Goal: Task Accomplishment & Management: Manage account settings

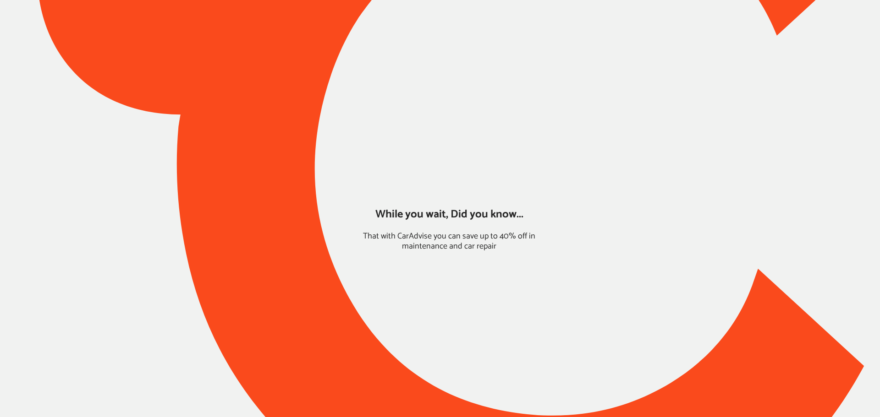
type input "*****"
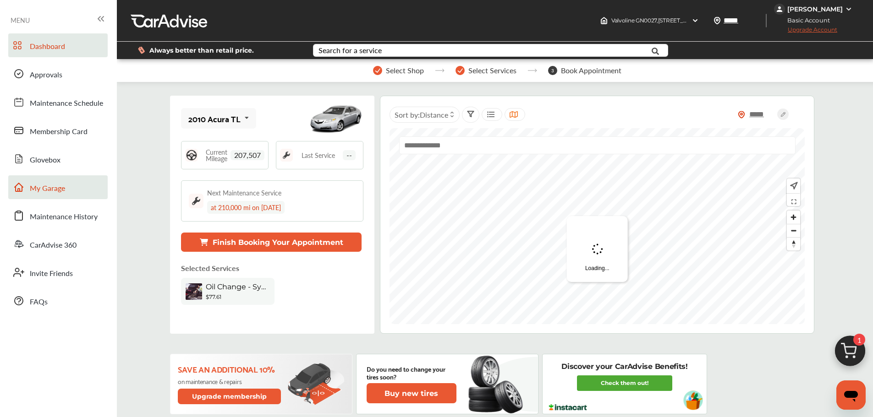
click at [37, 193] on span "My Garage" at bounding box center [47, 189] width 35 height 12
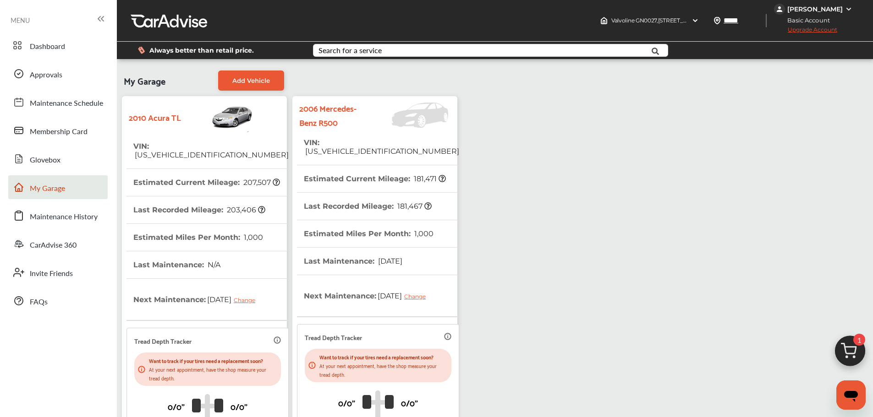
click at [316, 168] on th "Estimated Current Mileage : 181,471" at bounding box center [375, 178] width 142 height 27
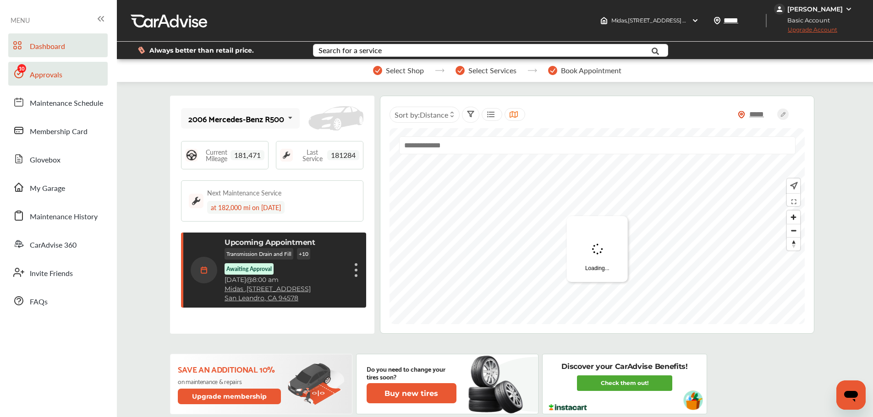
click at [46, 74] on span "Approvals" at bounding box center [46, 75] width 33 height 12
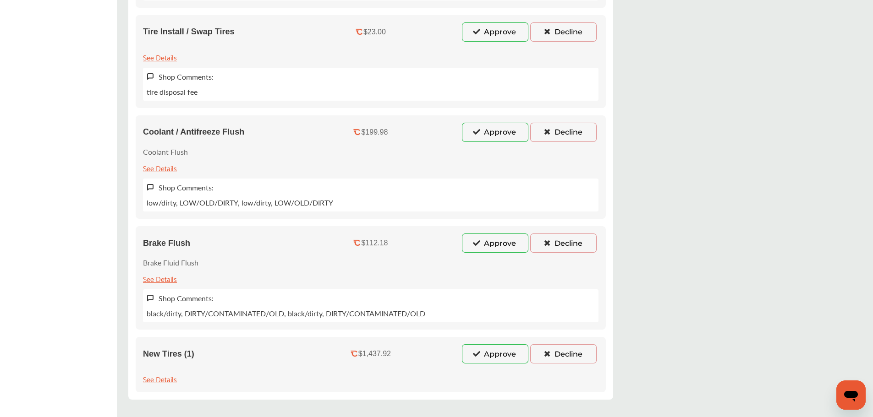
scroll to position [825, 0]
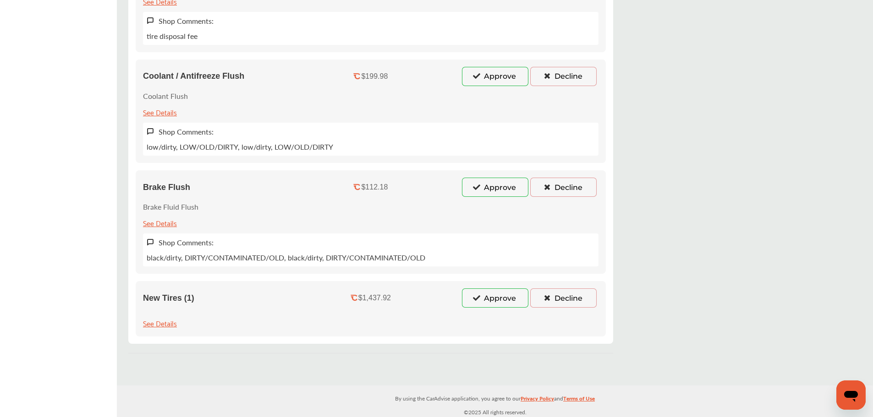
click at [168, 323] on div "See Details" at bounding box center [160, 323] width 34 height 12
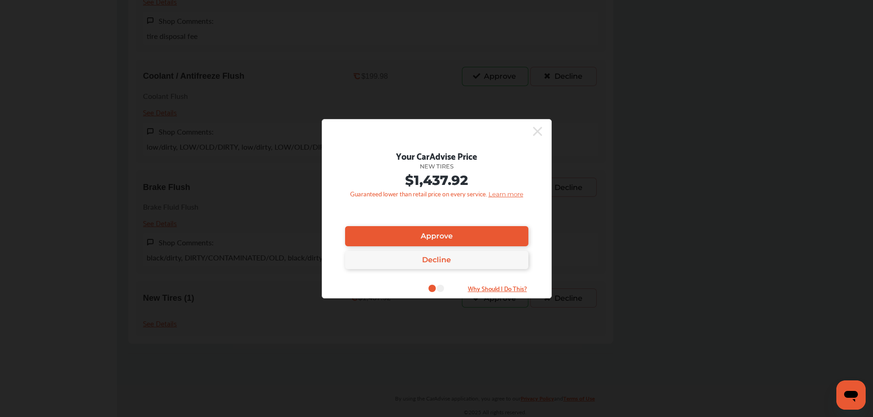
click at [531, 129] on div at bounding box center [432, 131] width 220 height 15
click at [539, 130] on icon at bounding box center [537, 131] width 9 height 9
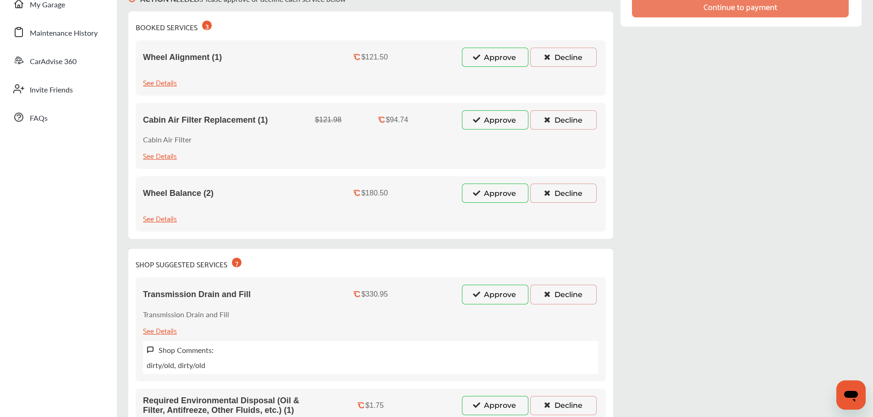
scroll to position [92, 0]
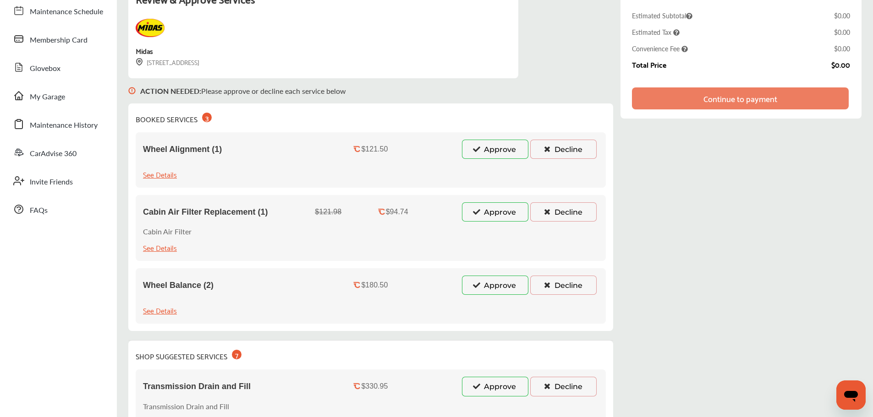
drag, startPoint x: 546, startPoint y: 148, endPoint x: 550, endPoint y: 157, distance: 9.4
click at [546, 148] on icon at bounding box center [546, 149] width 9 height 6
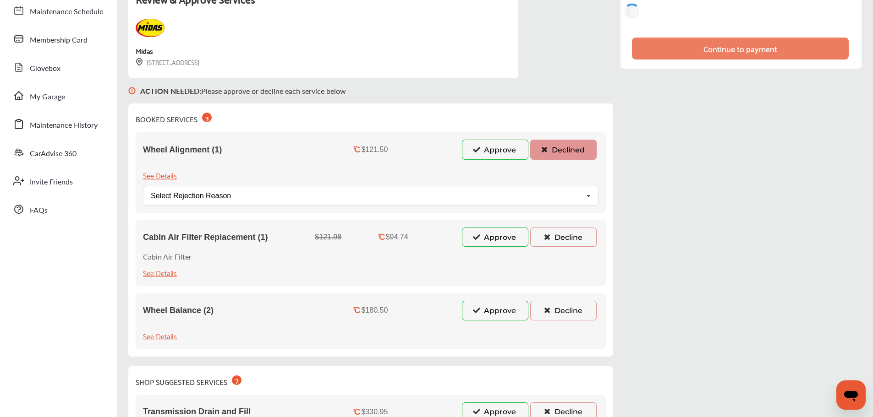
click at [565, 243] on button "Decline" at bounding box center [563, 237] width 66 height 19
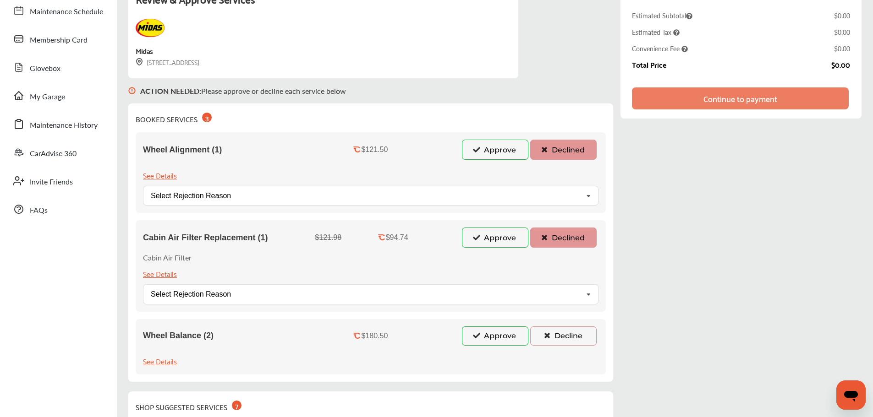
click at [570, 337] on button "Decline" at bounding box center [563, 336] width 66 height 19
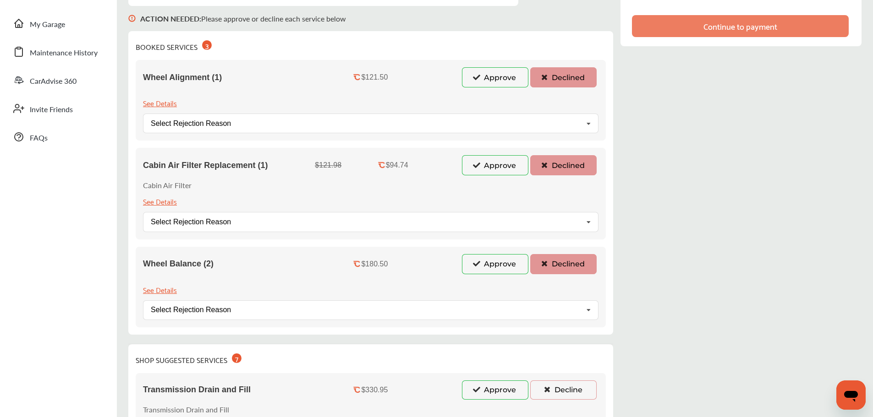
scroll to position [321, 0]
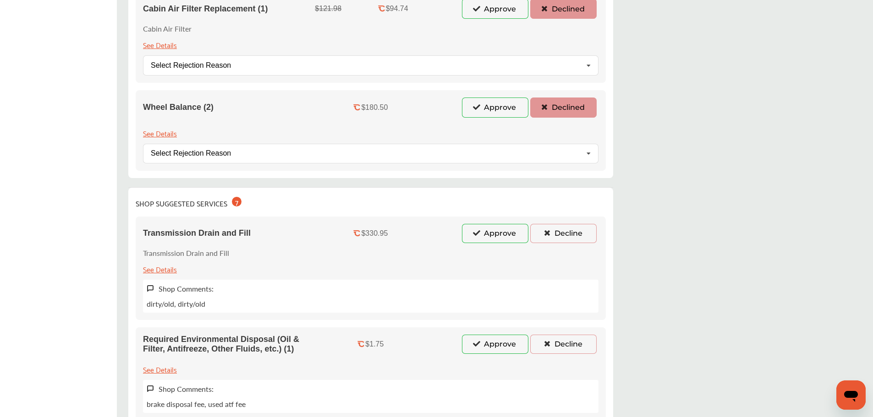
click at [568, 228] on button "Decline" at bounding box center [563, 233] width 66 height 19
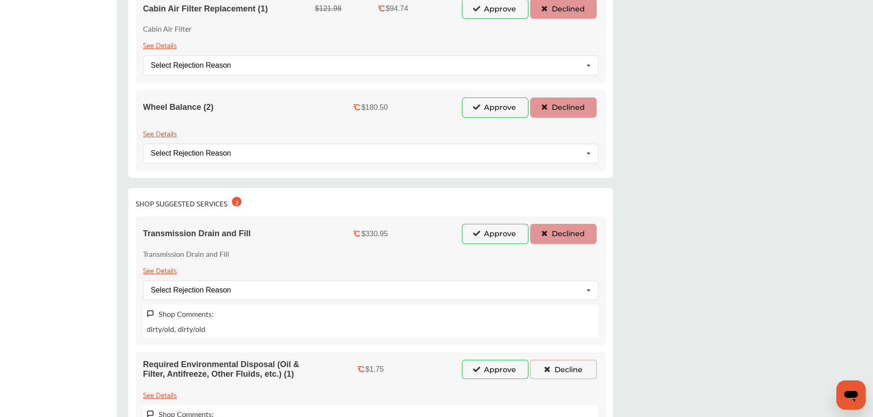
click at [569, 369] on button "Decline" at bounding box center [563, 369] width 66 height 19
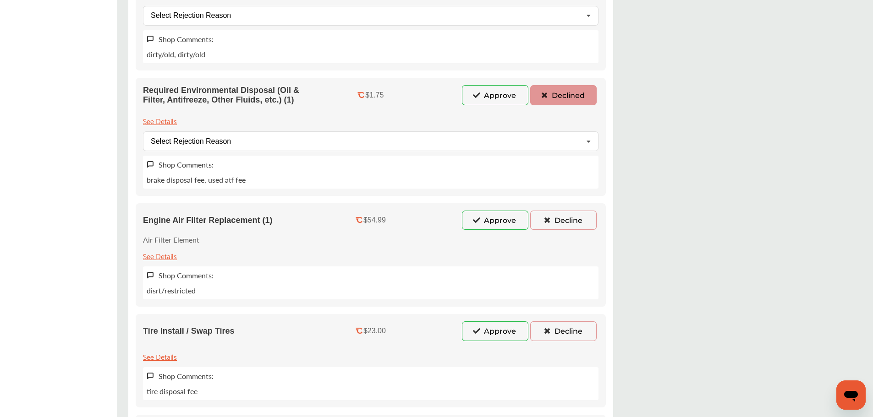
click at [558, 219] on button "Decline" at bounding box center [563, 220] width 66 height 19
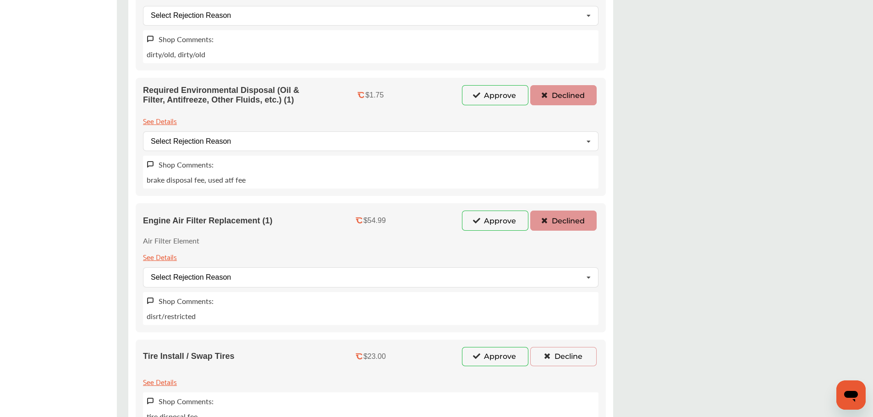
click at [556, 346] on div "Tire Install / Swap Tires $23.00 Approve Decline See Details Shop Comments: tir…" at bounding box center [371, 386] width 470 height 93
click at [560, 353] on button "Decline" at bounding box center [563, 356] width 66 height 19
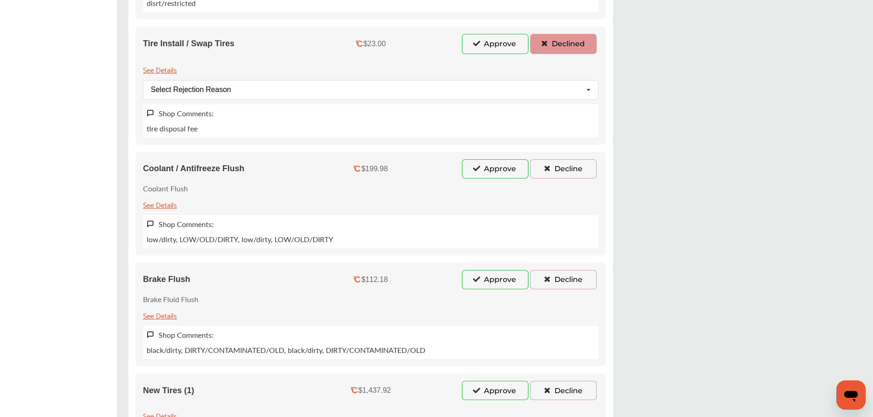
scroll to position [916, 0]
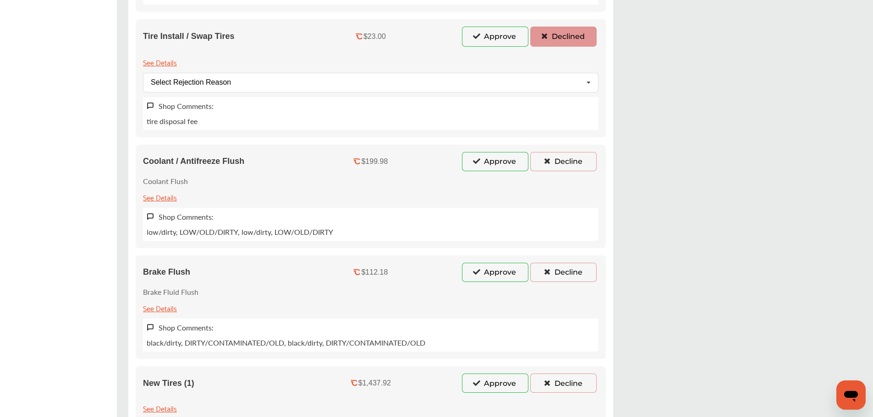
click at [545, 155] on button "Decline" at bounding box center [563, 161] width 66 height 19
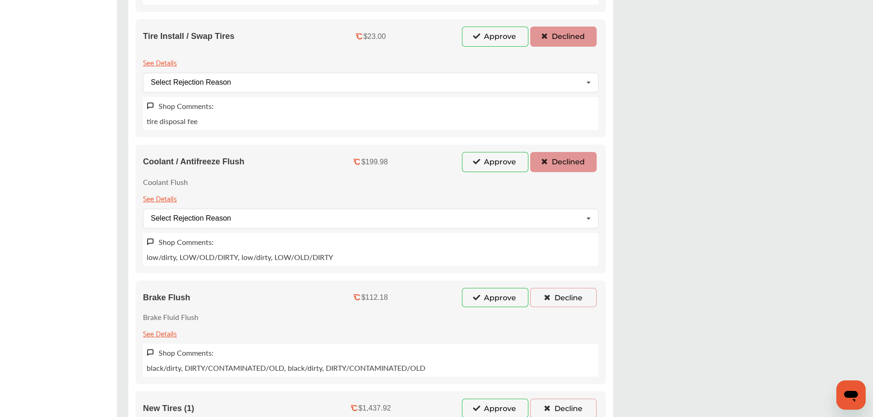
click at [585, 293] on button "Decline" at bounding box center [563, 297] width 66 height 19
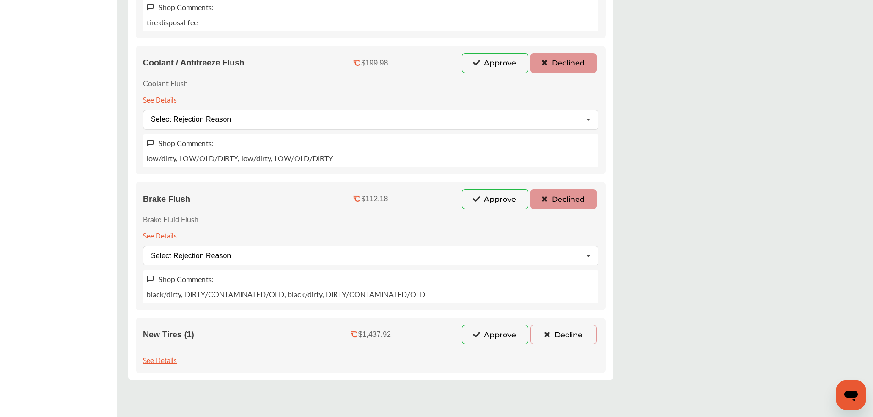
scroll to position [1053, 0]
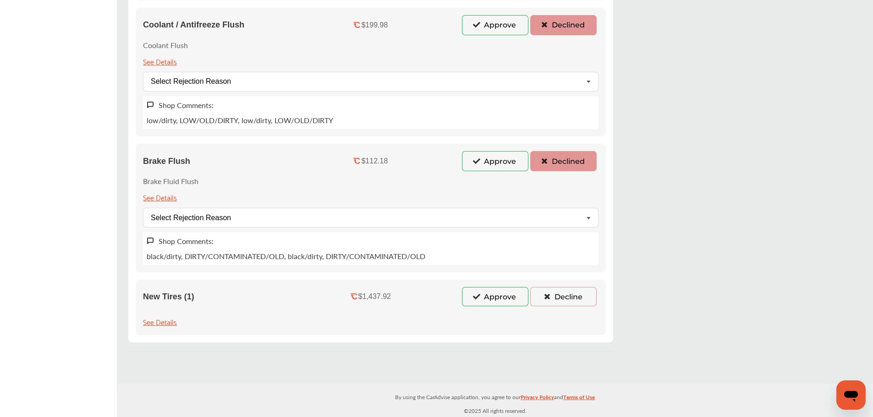
click at [568, 302] on button "Decline" at bounding box center [563, 296] width 66 height 19
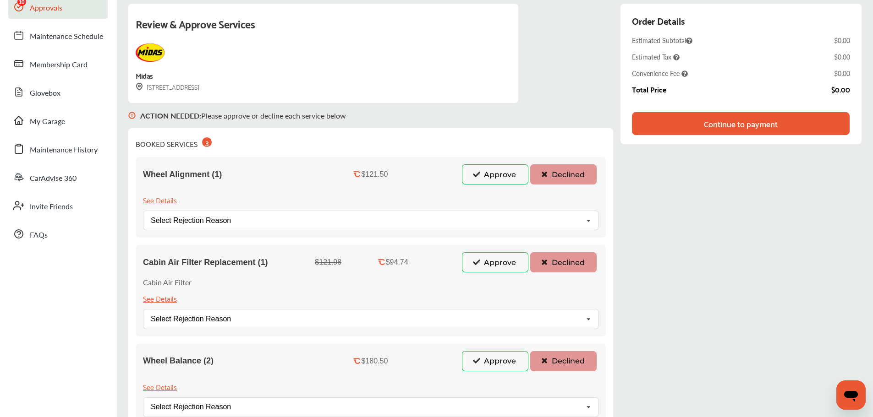
scroll to position [0, 0]
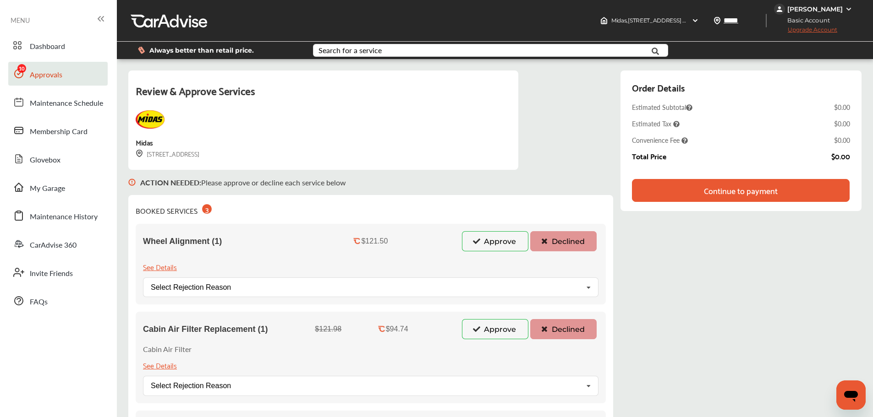
click at [655, 193] on div "Continue to payment" at bounding box center [741, 190] width 218 height 23
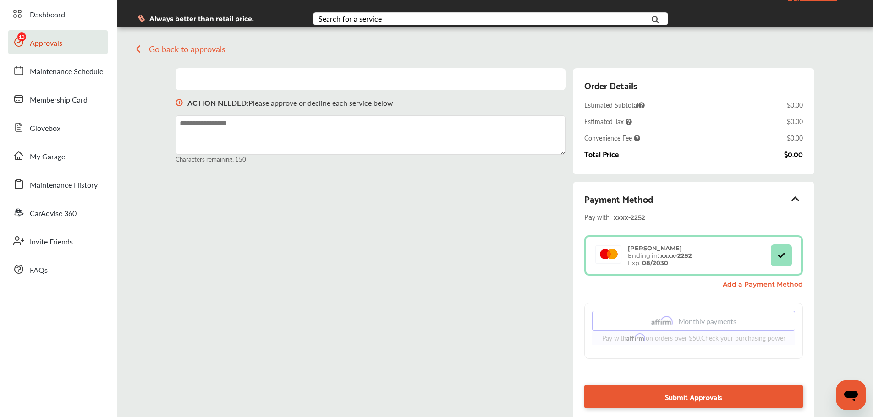
scroll to position [46, 0]
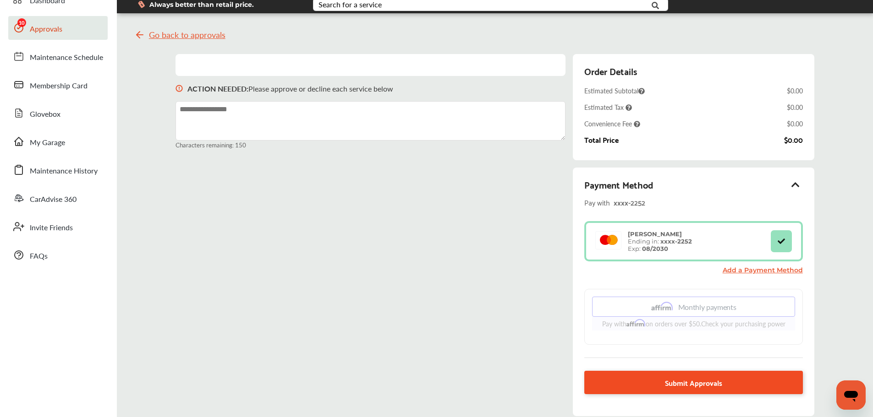
click at [673, 381] on span "Submit Approvals" at bounding box center [693, 383] width 57 height 12
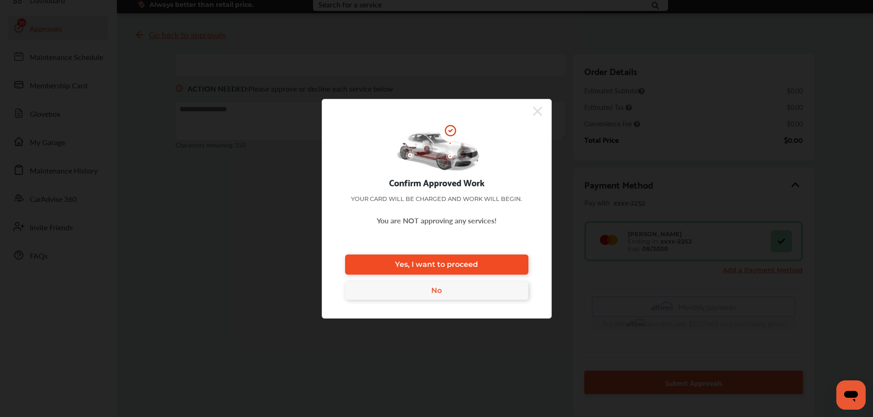
click at [424, 259] on link "Yes, I want to proceed" at bounding box center [436, 265] width 183 height 20
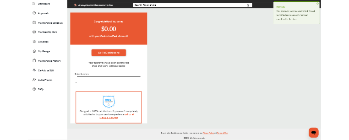
scroll to position [35, 0]
